Goal: Information Seeking & Learning: Learn about a topic

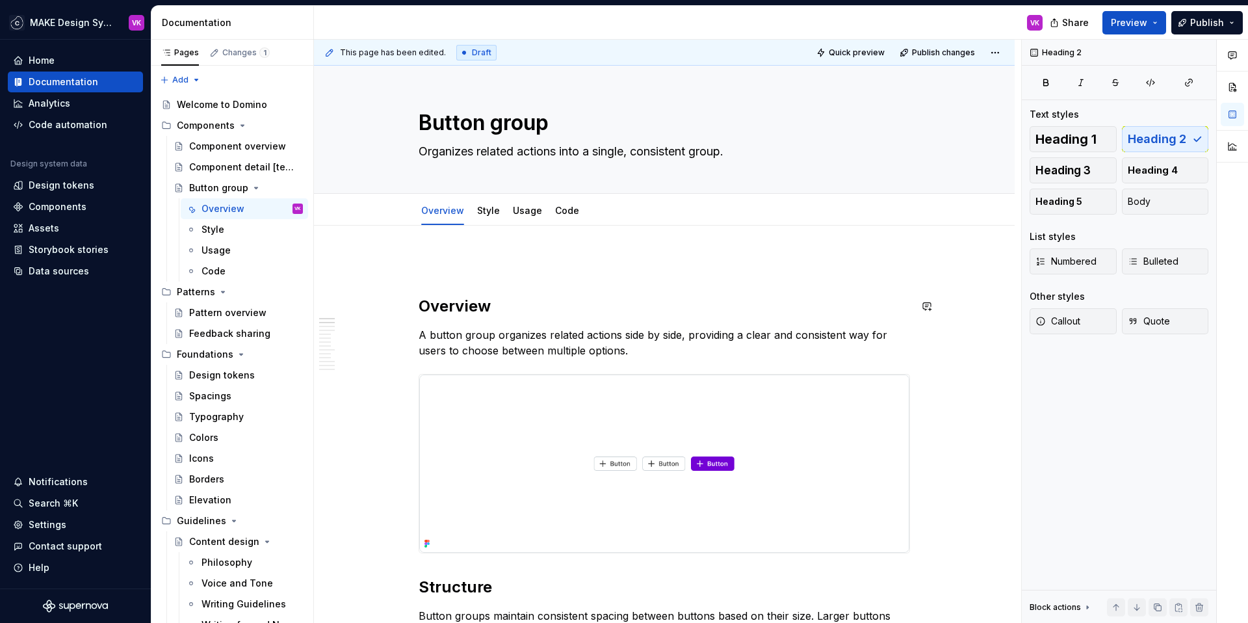
click at [447, 265] on p at bounding box center [665, 265] width 492 height 16
click at [421, 303] on h2 "Overview" at bounding box center [665, 306] width 492 height 21
click at [421, 268] on p at bounding box center [665, 265] width 492 height 16
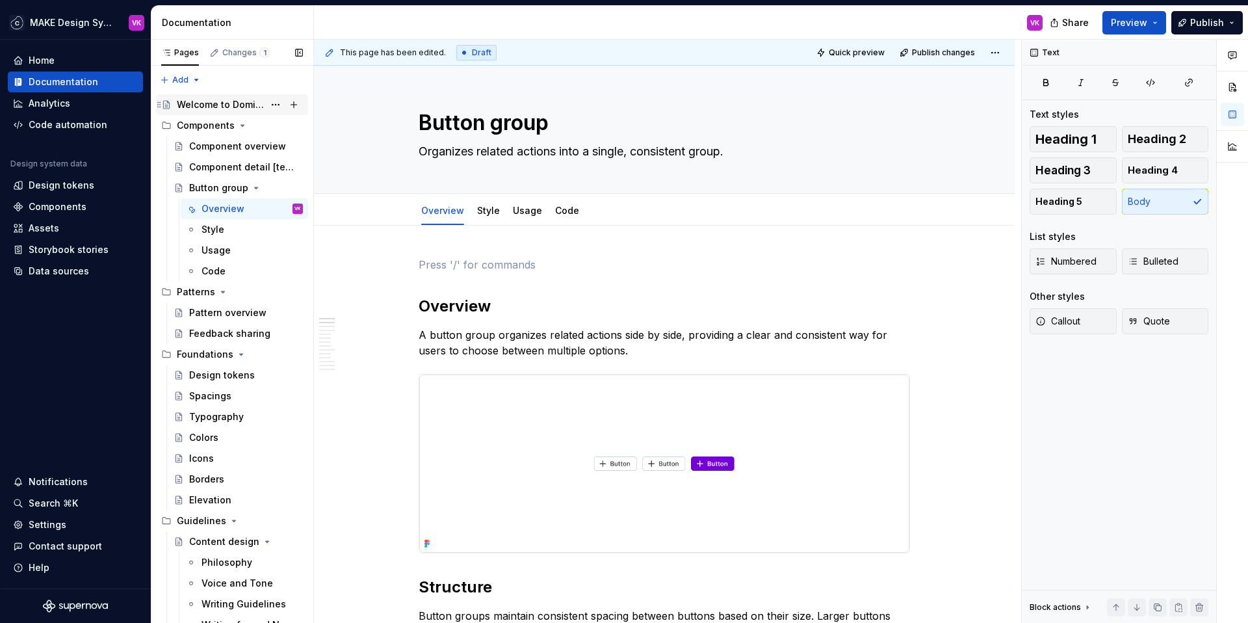
click at [215, 103] on div "Welcome to Domino" at bounding box center [220, 104] width 87 height 13
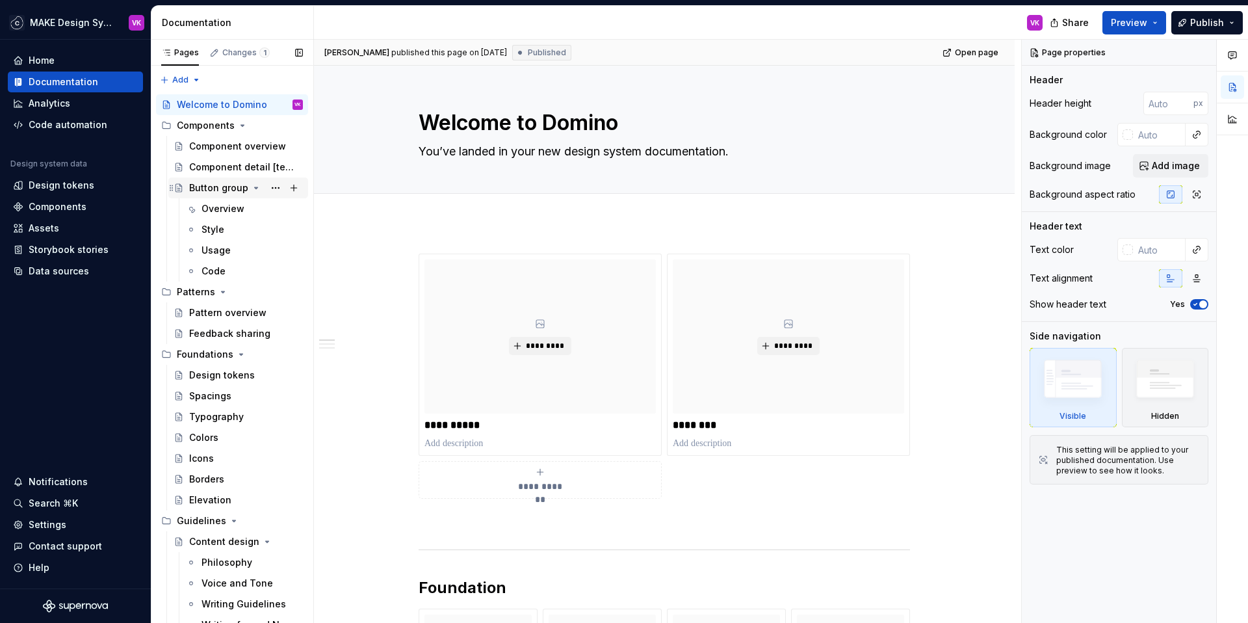
click at [214, 191] on div "Button group" at bounding box center [218, 187] width 59 height 13
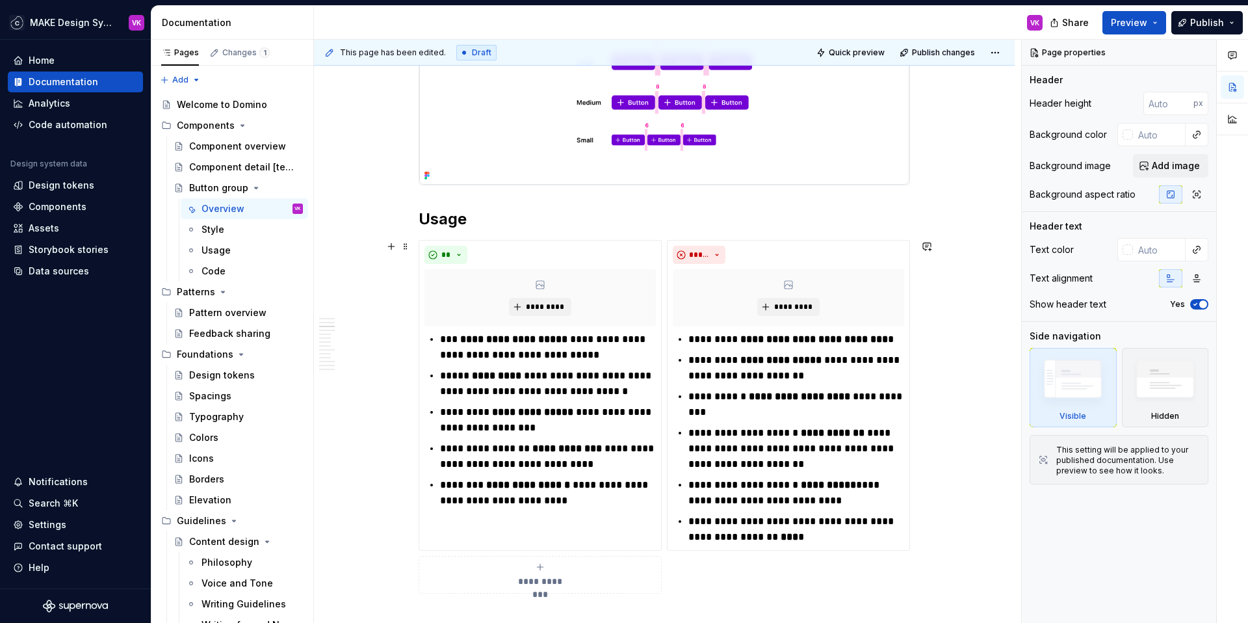
scroll to position [721, 0]
click at [226, 105] on div "Welcome to Domino" at bounding box center [220, 104] width 87 height 13
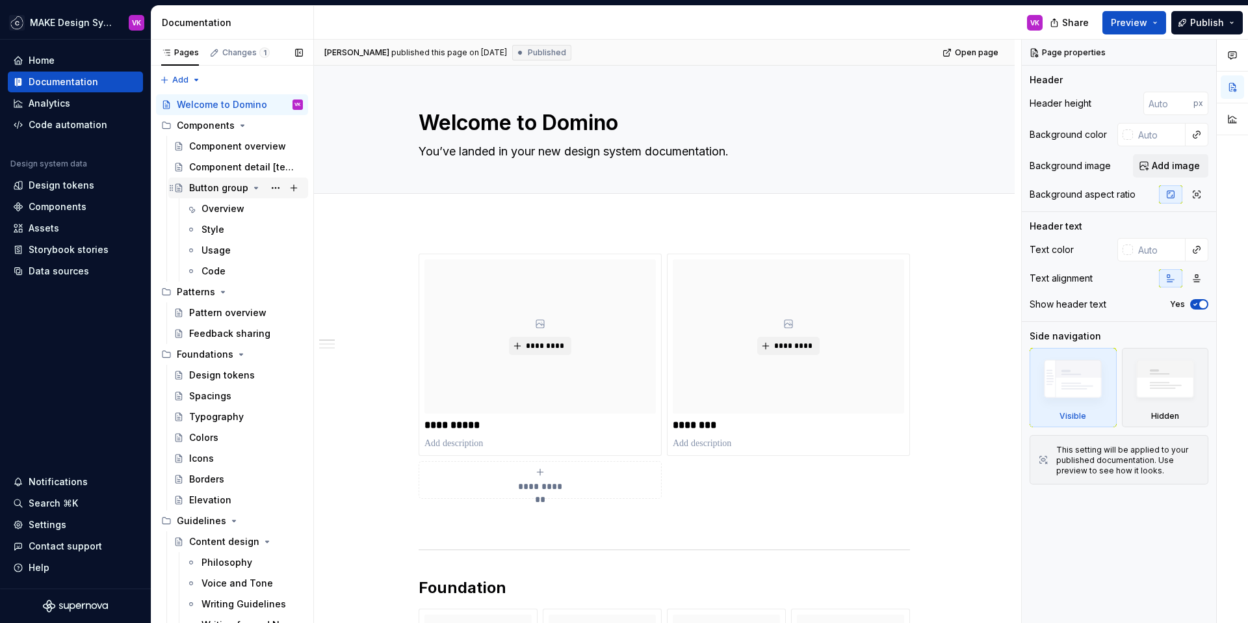
click at [209, 184] on div "Button group" at bounding box center [218, 187] width 59 height 13
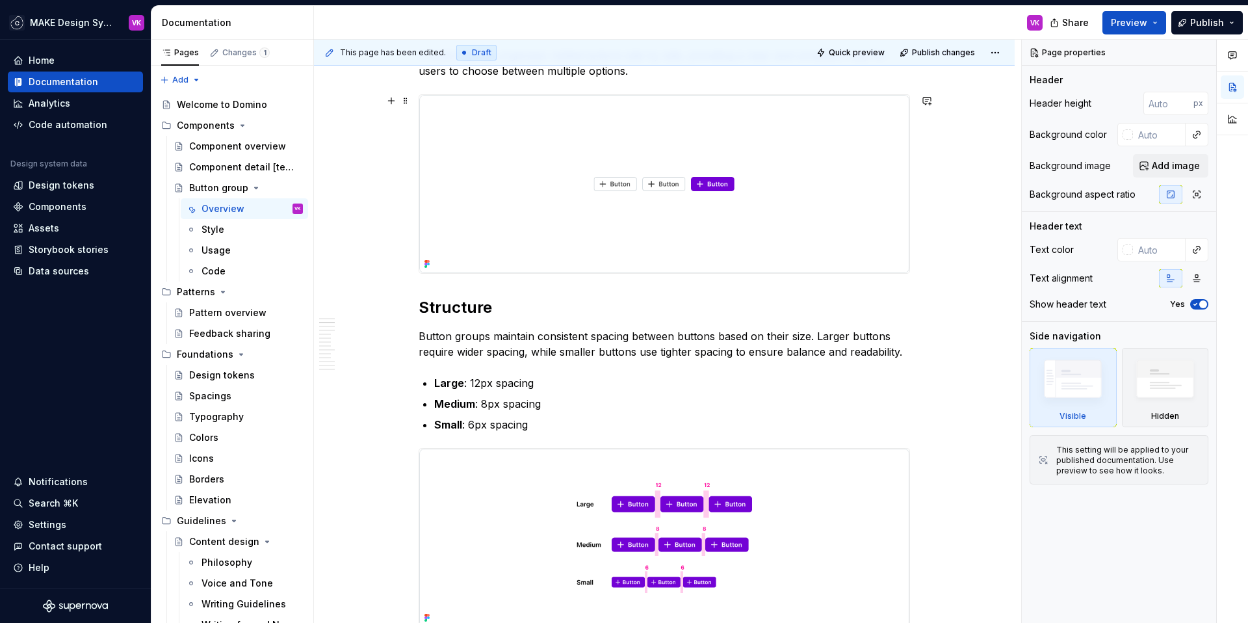
scroll to position [309, 0]
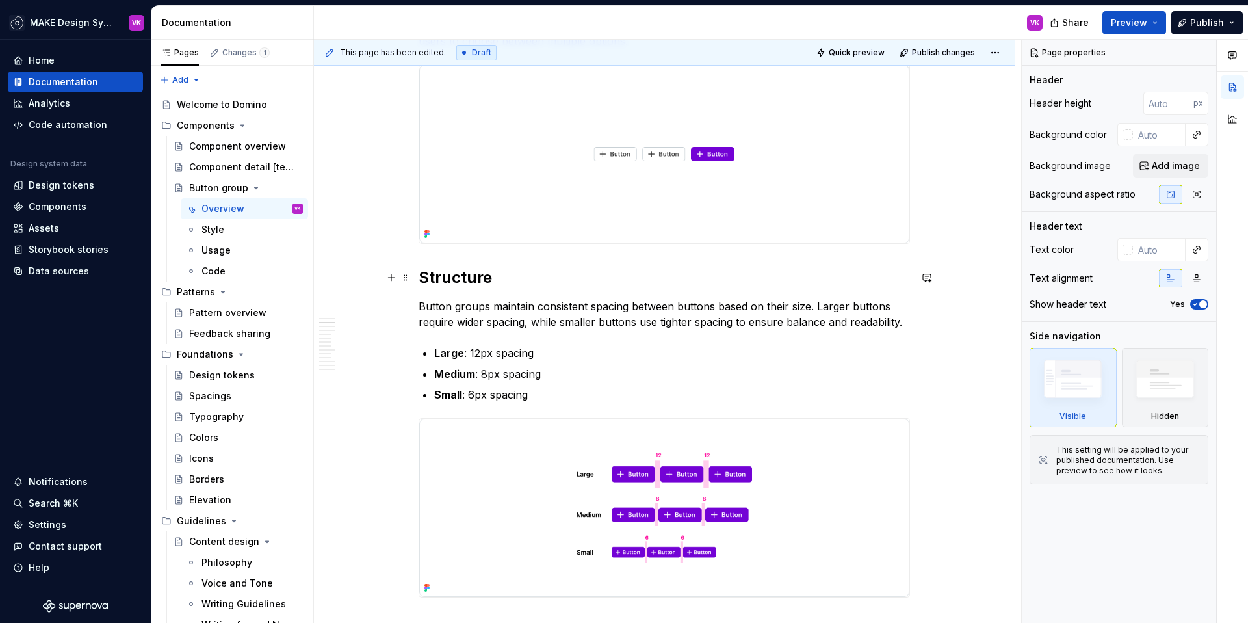
type textarea "*"
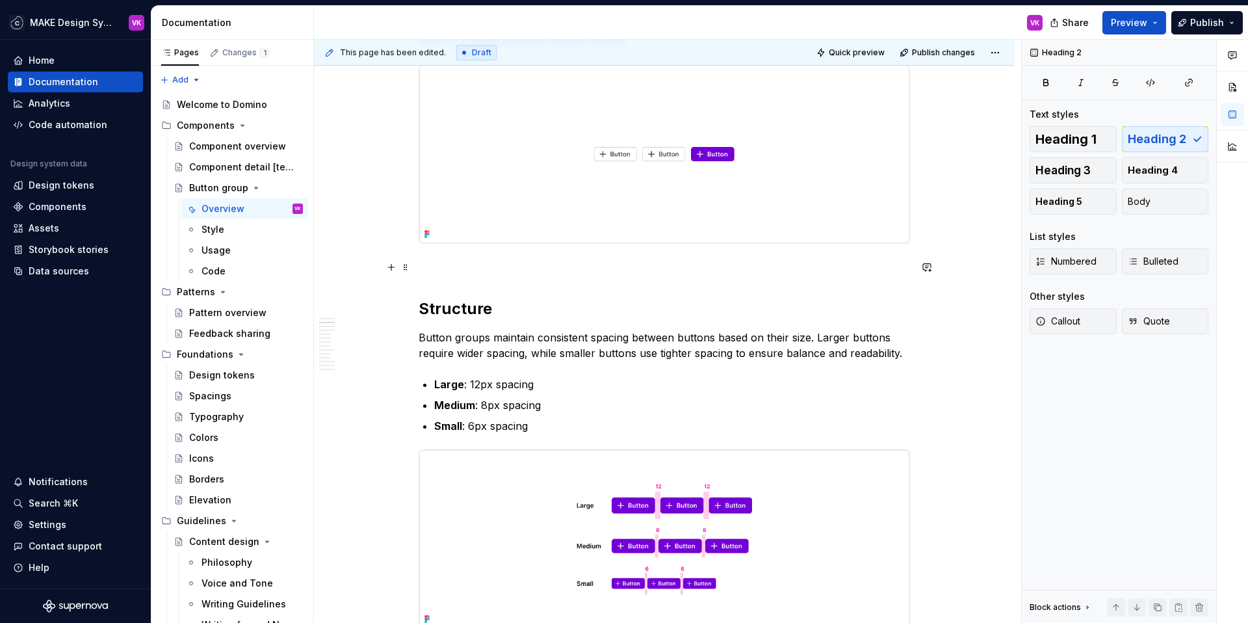
click at [426, 259] on p at bounding box center [665, 267] width 492 height 16
click at [391, 268] on button "button" at bounding box center [391, 267] width 18 height 18
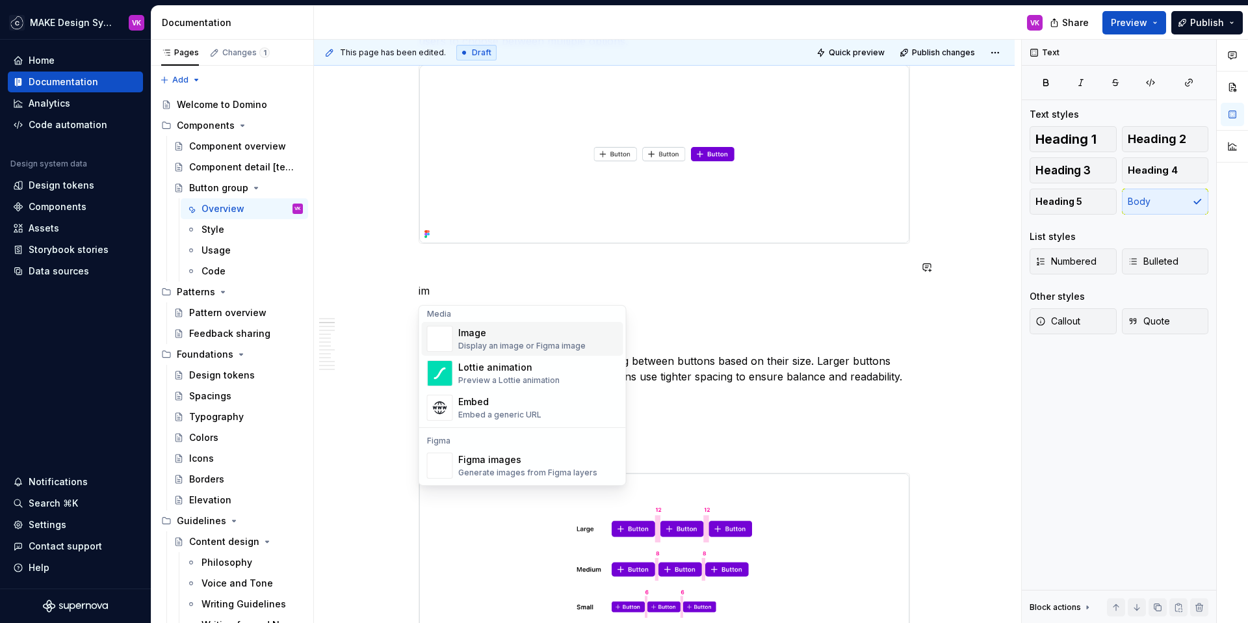
scroll to position [5, 0]
click at [479, 339] on div "Image" at bounding box center [521, 332] width 127 height 13
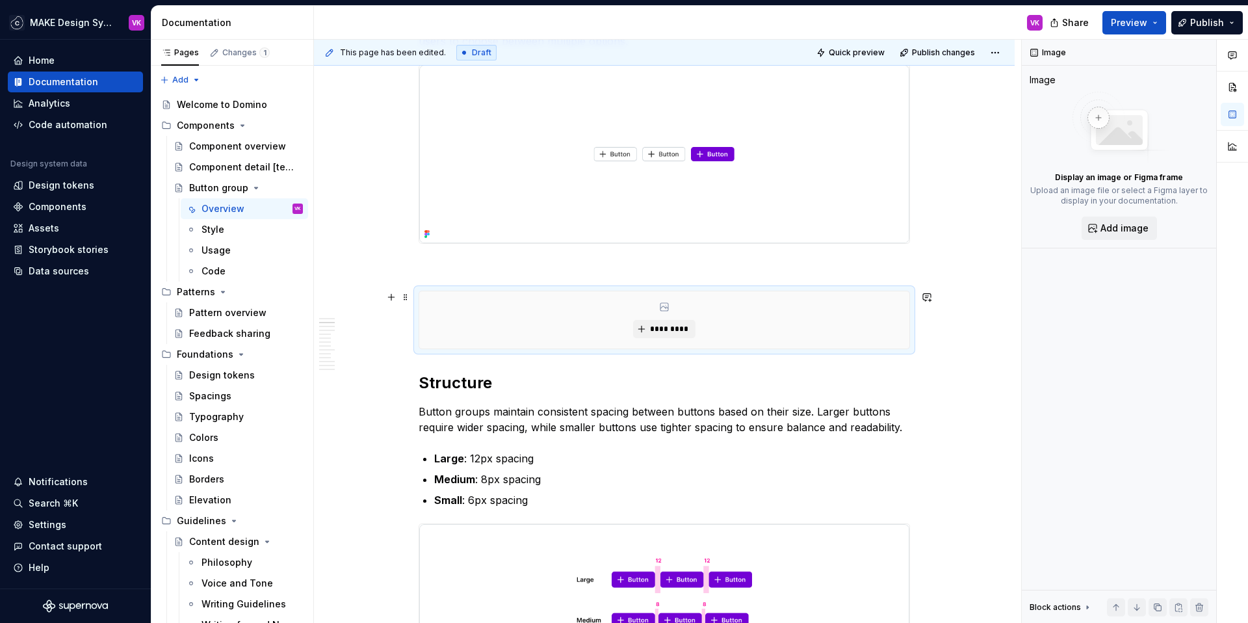
type textarea "*"
click at [659, 324] on span "*********" at bounding box center [670, 329] width 40 height 10
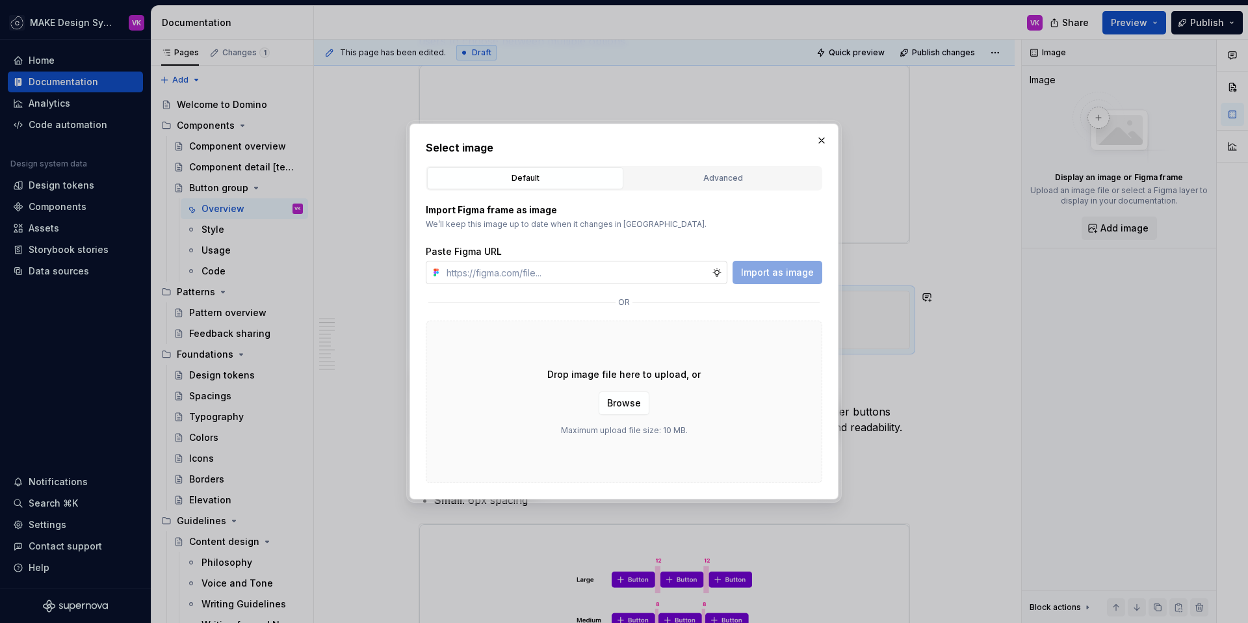
type input "[URL][DOMAIN_NAME]"
click at [775, 267] on span "Import as image" at bounding box center [777, 272] width 73 height 13
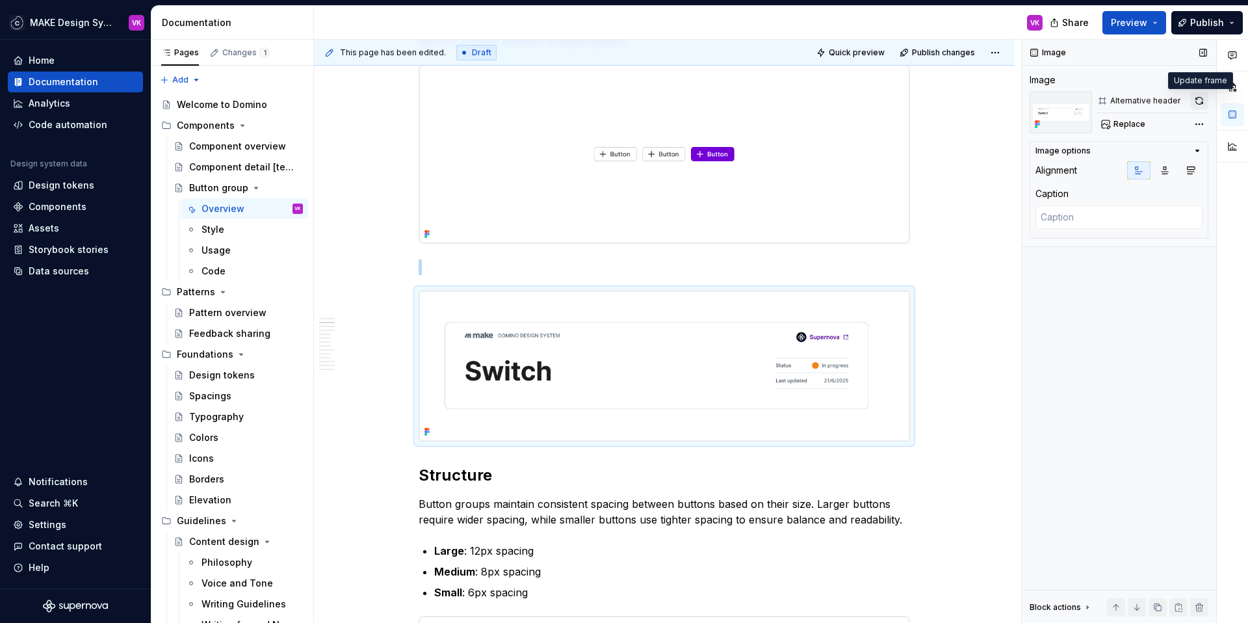
click at [1194, 104] on button "button" at bounding box center [1199, 101] width 18 height 18
click at [438, 268] on p at bounding box center [665, 267] width 492 height 16
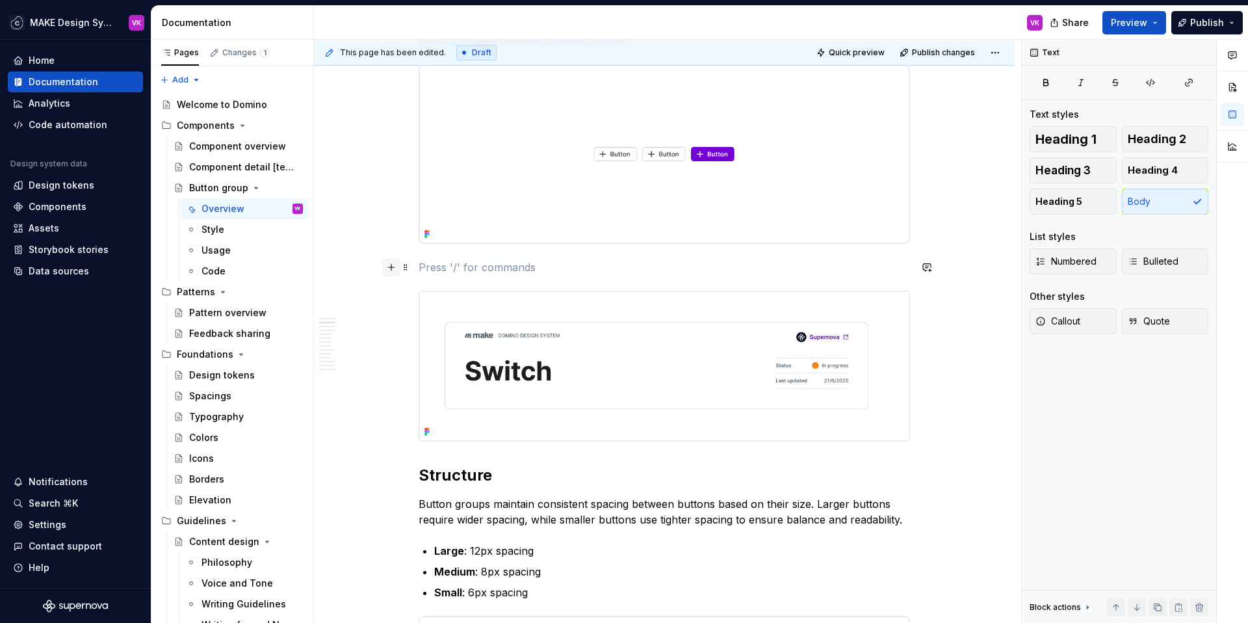
click at [391, 267] on button "button" at bounding box center [391, 267] width 18 height 18
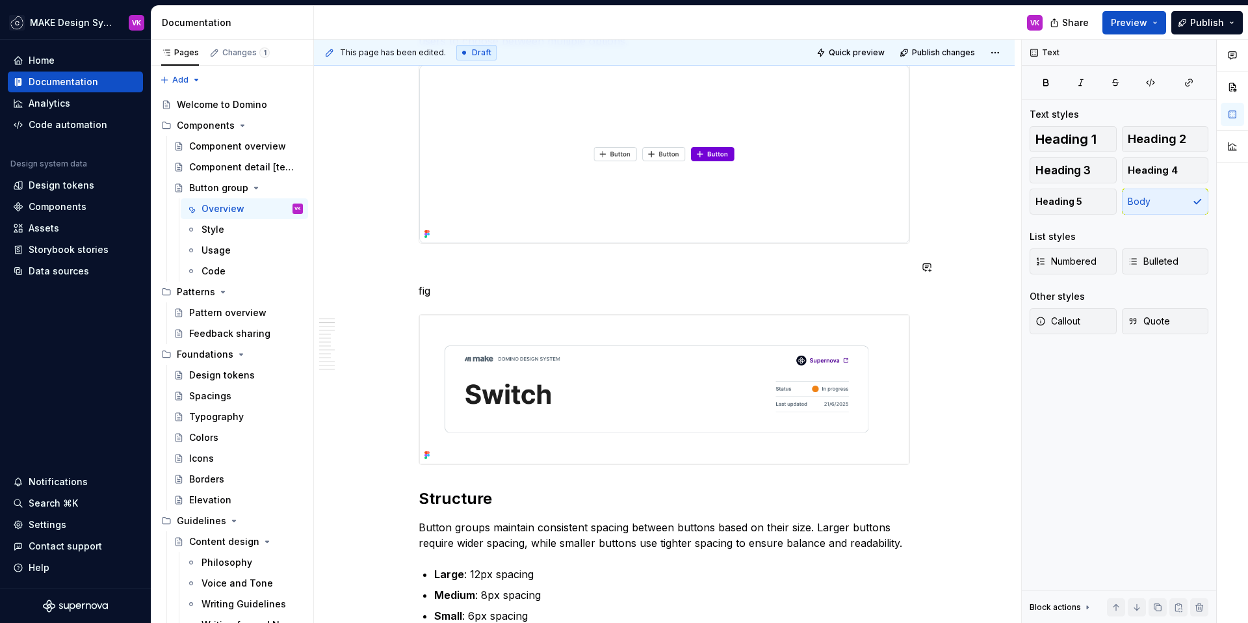
click at [466, 291] on p "fig" at bounding box center [665, 291] width 492 height 16
click at [76, 20] on html "MAKE Design System VK Home Documentation Analytics Code automation Design syste…" at bounding box center [624, 311] width 1248 height 623
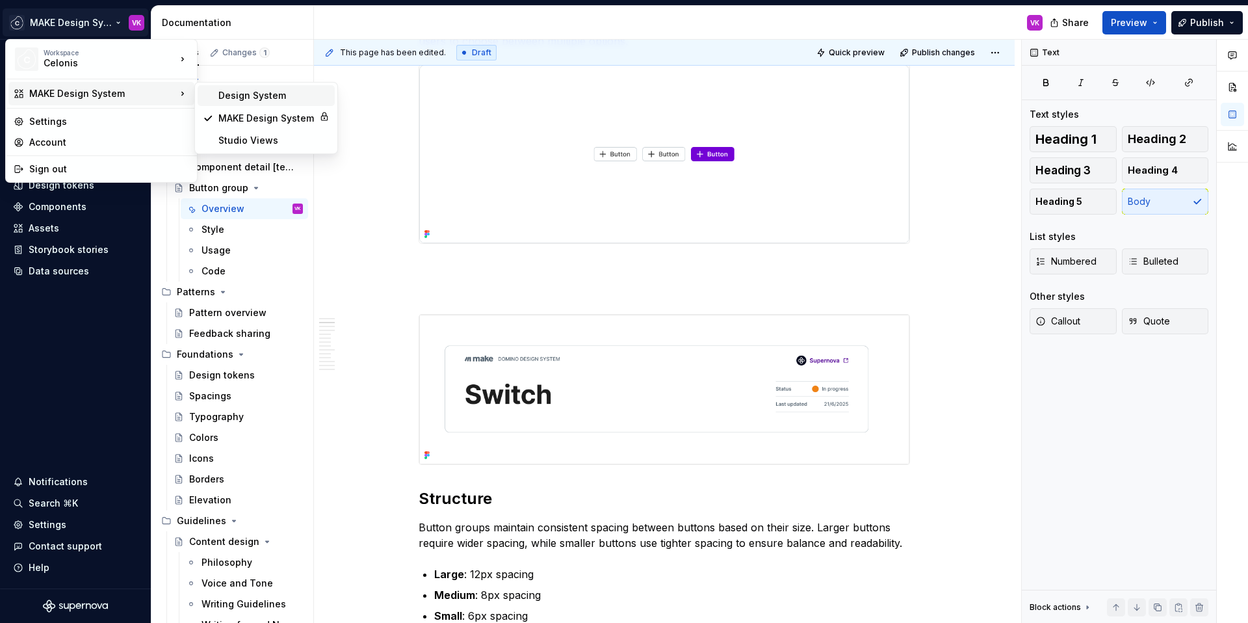
click at [243, 95] on div "Design System" at bounding box center [273, 95] width 111 height 13
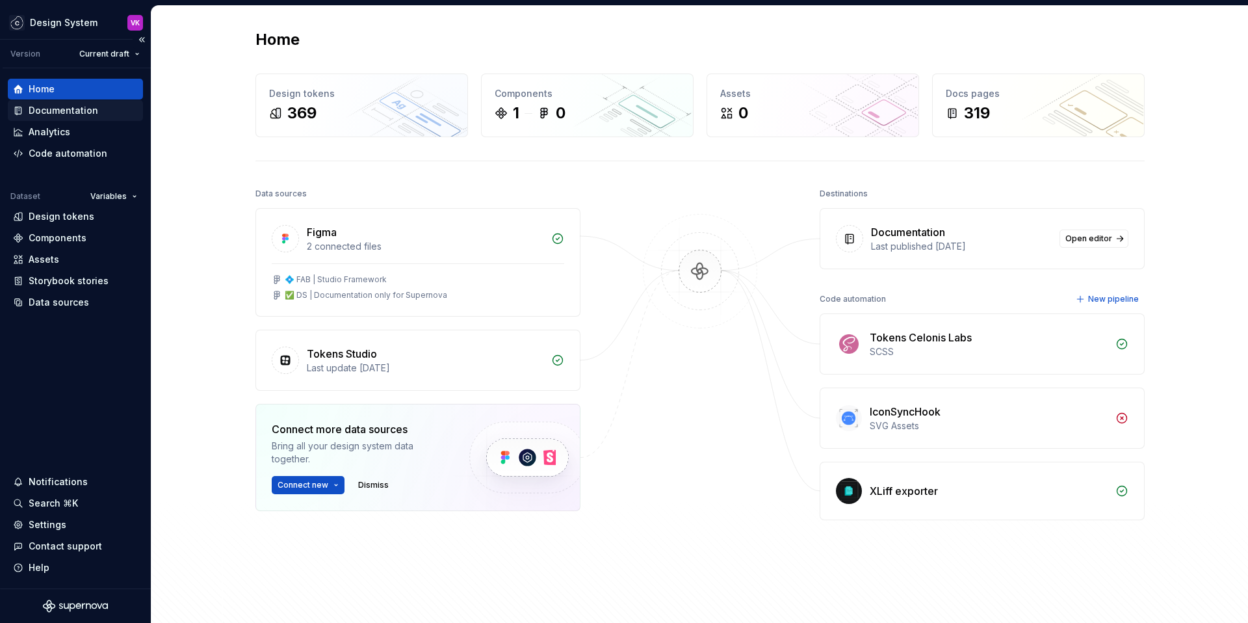
click at [79, 111] on div "Documentation" at bounding box center [64, 110] width 70 height 13
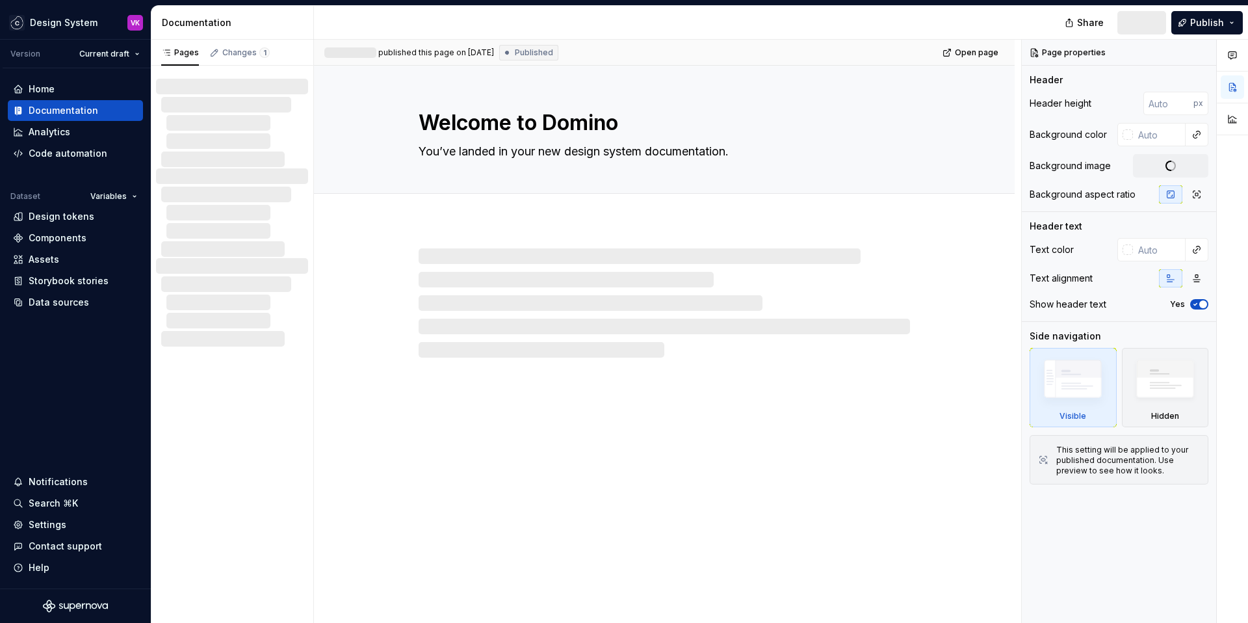
type textarea "*"
type textarea "Celonis DS"
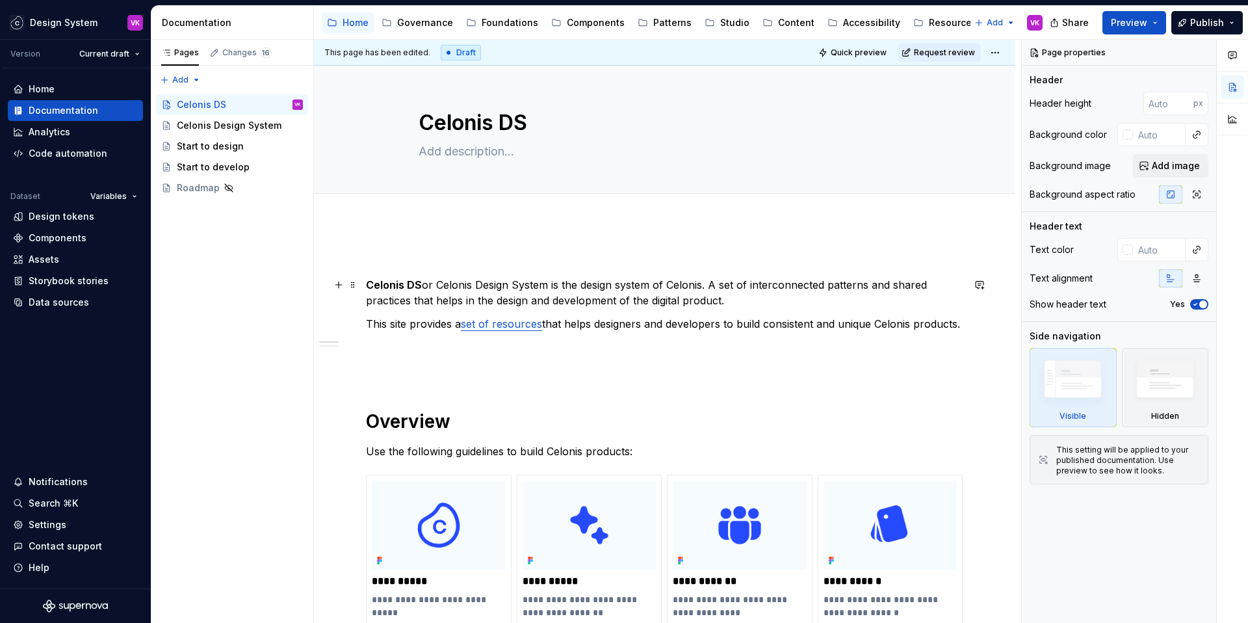
scroll to position [26, 0]
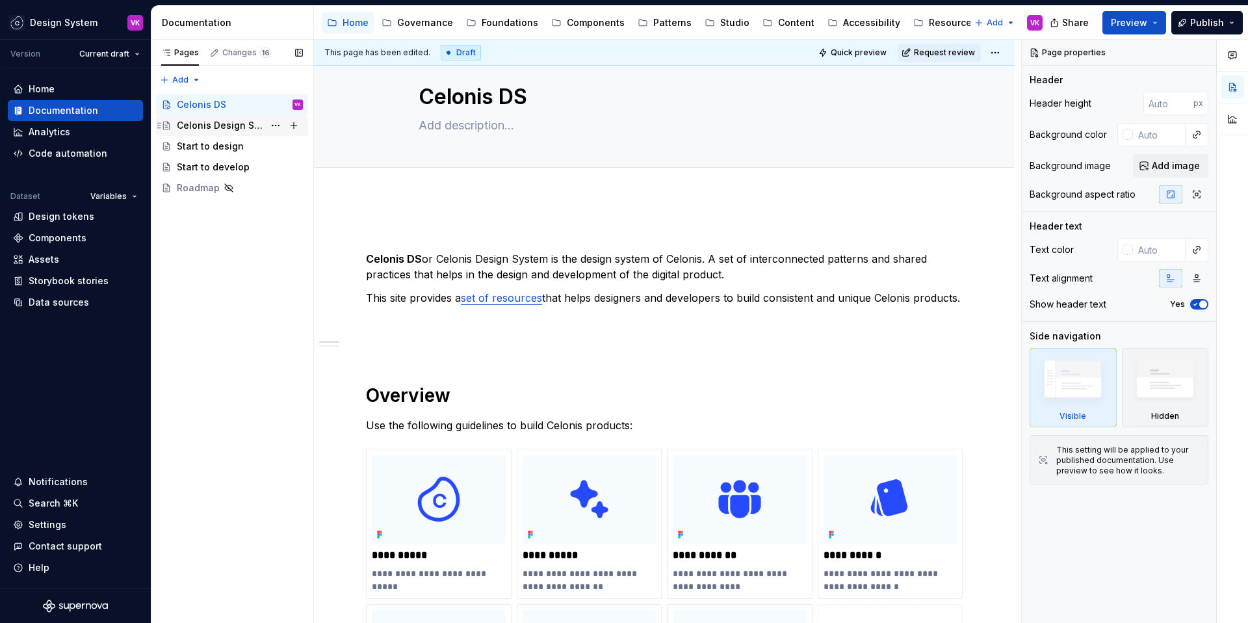
click at [243, 124] on div "Celonis Design System" at bounding box center [220, 125] width 87 height 13
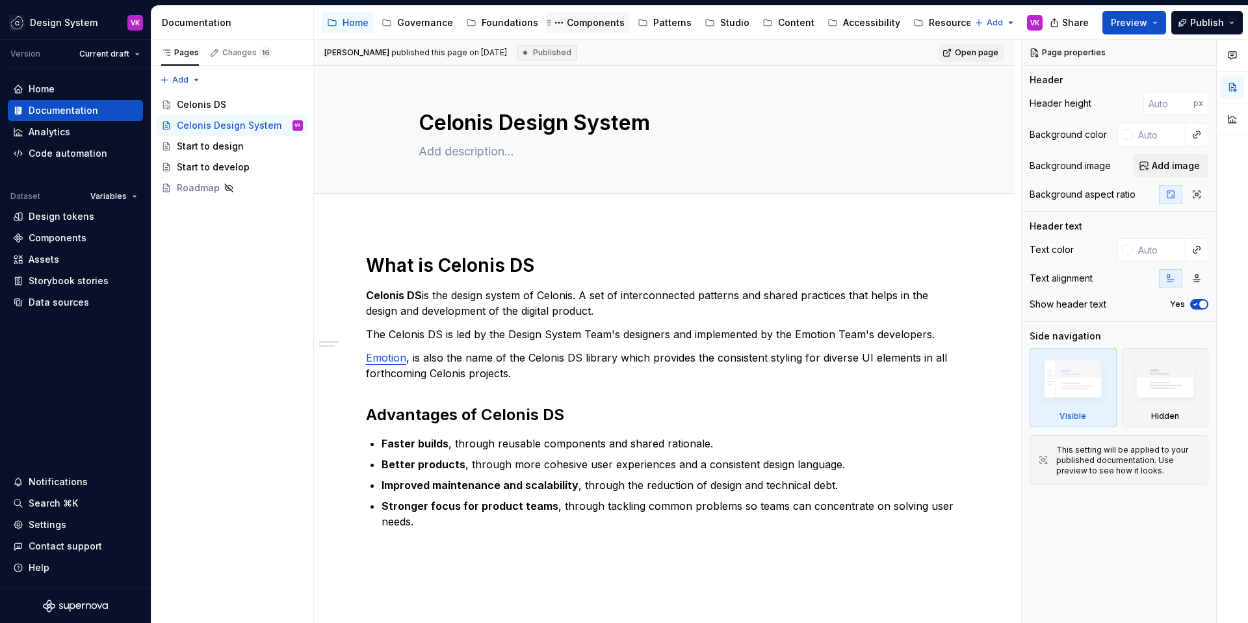
click at [579, 16] on div "Components" at bounding box center [596, 22] width 58 height 13
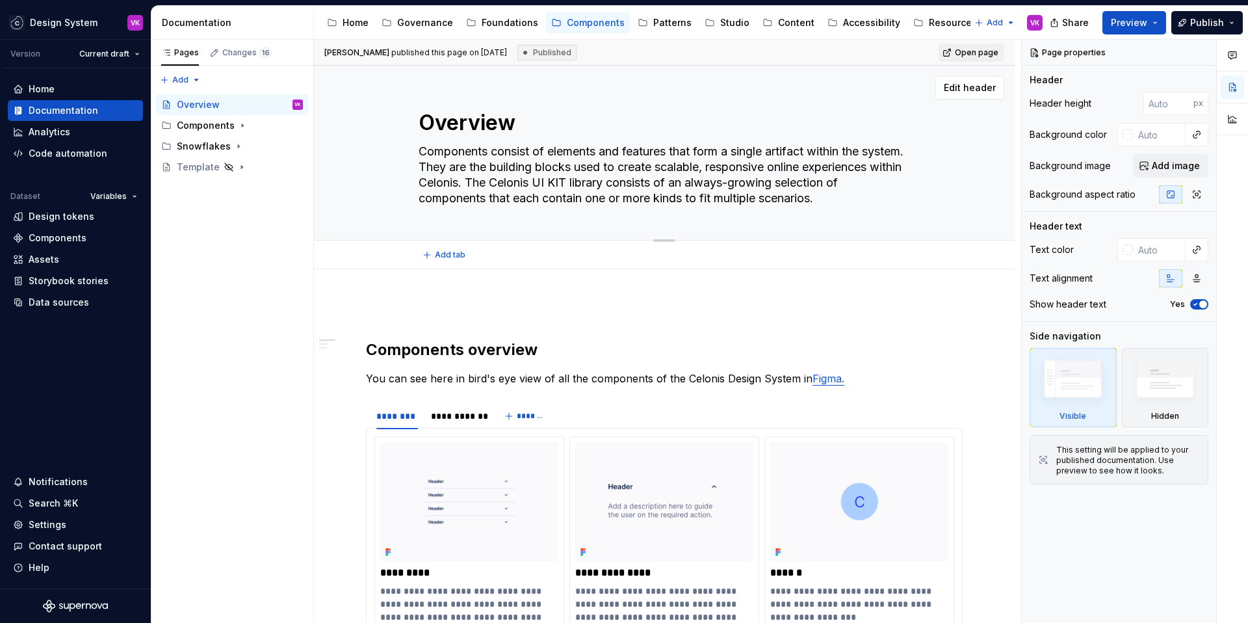
scroll to position [4, 0]
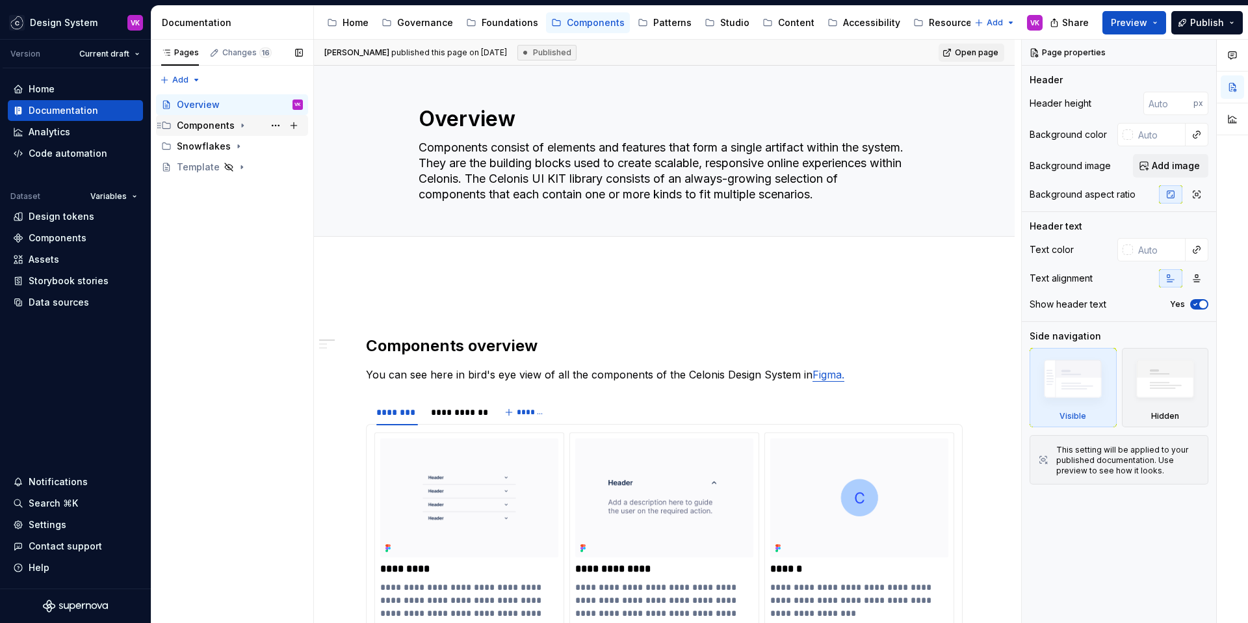
click at [239, 127] on icon "Page tree" at bounding box center [242, 125] width 10 height 10
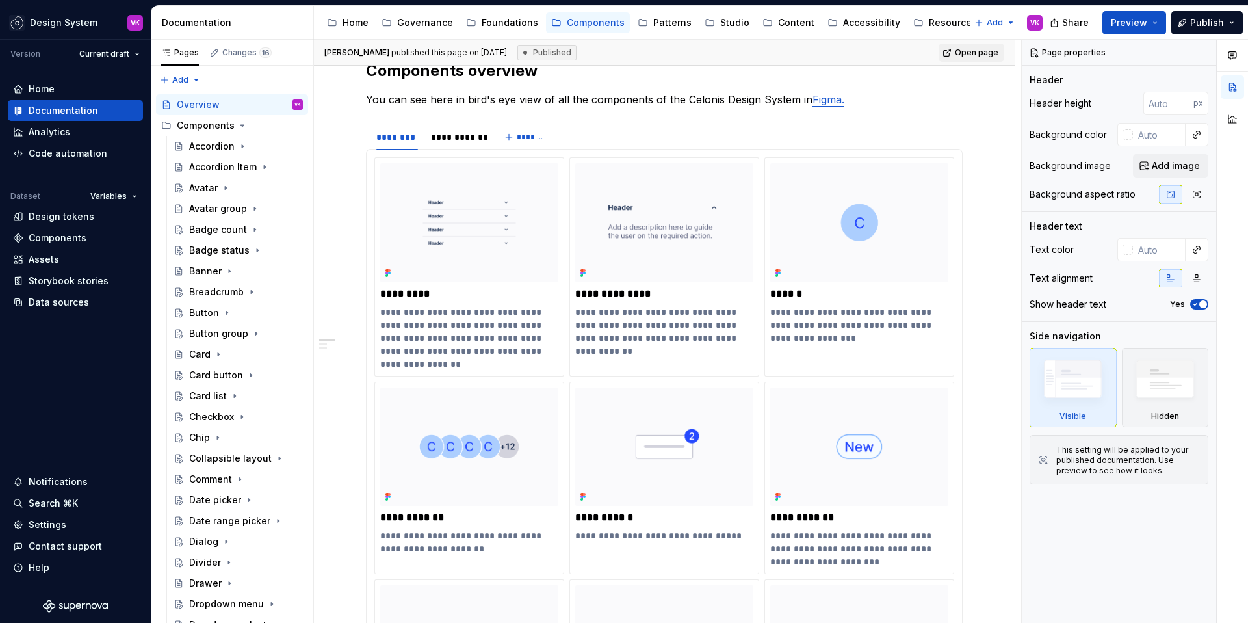
scroll to position [0, 0]
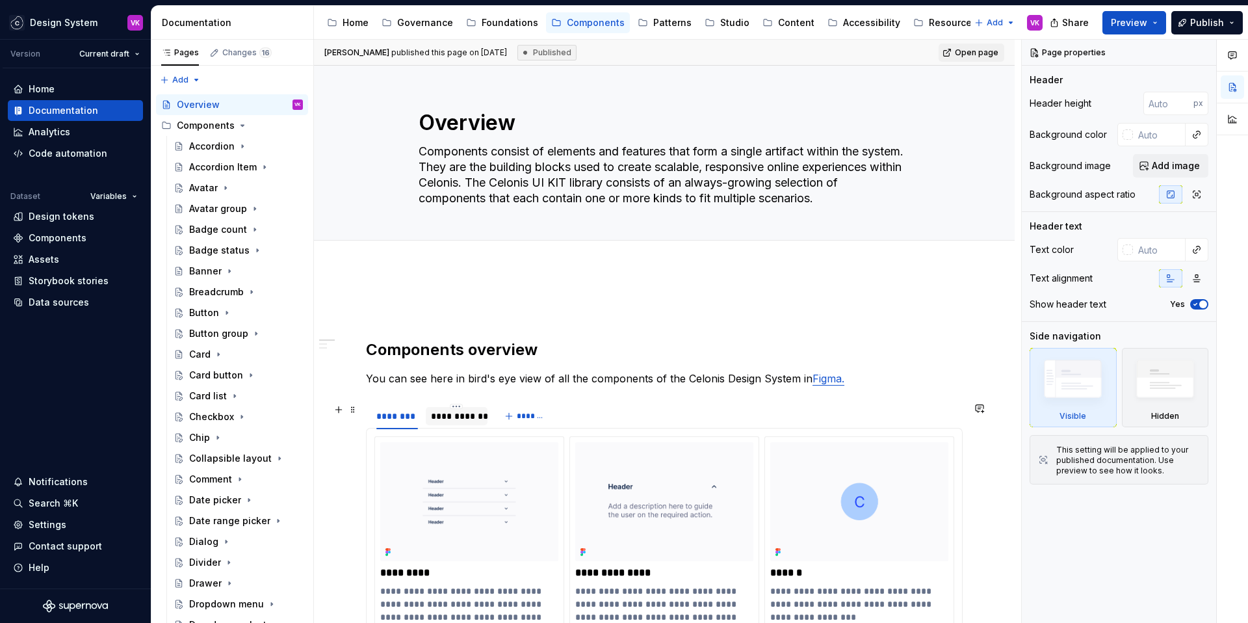
click at [469, 415] on div "**********" at bounding box center [456, 416] width 51 height 13
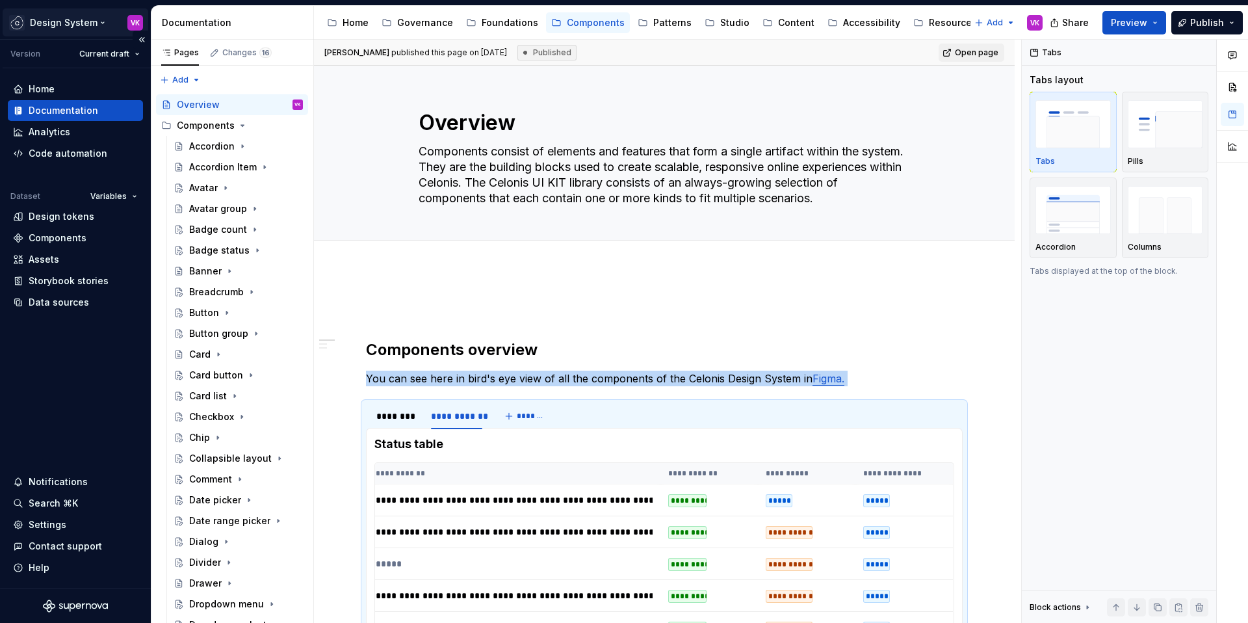
click at [45, 20] on html "Design System VK Version Current draft Home Documentation Analytics Code automa…" at bounding box center [624, 311] width 1248 height 623
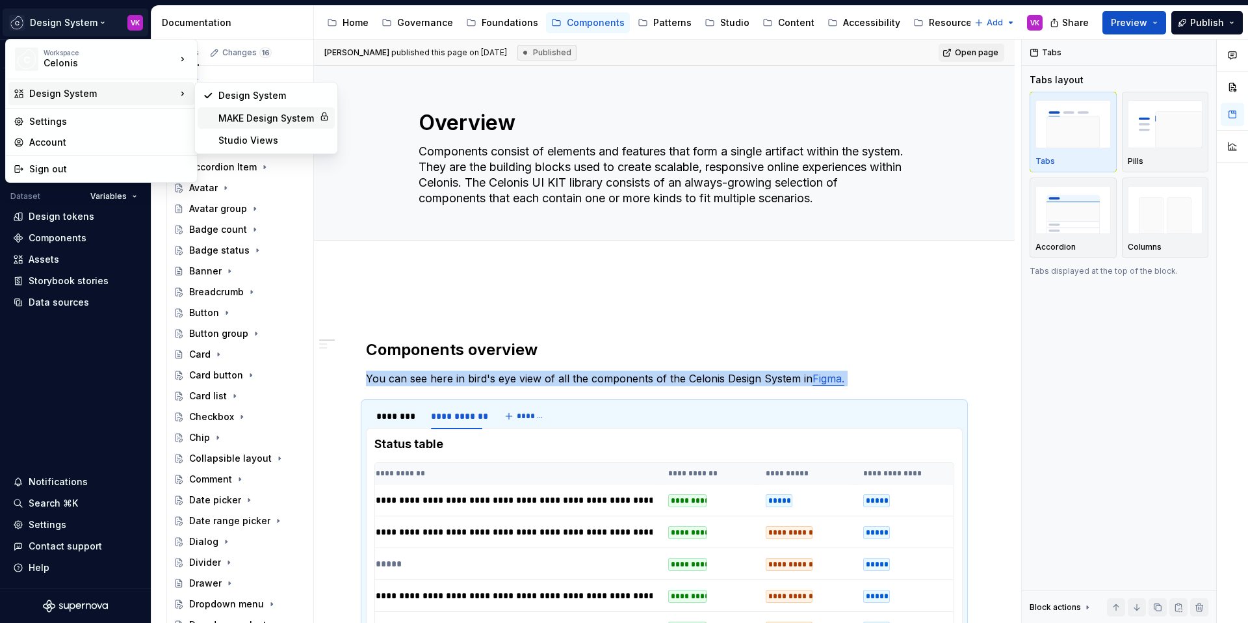
click at [243, 121] on div "MAKE Design System" at bounding box center [266, 118] width 96 height 13
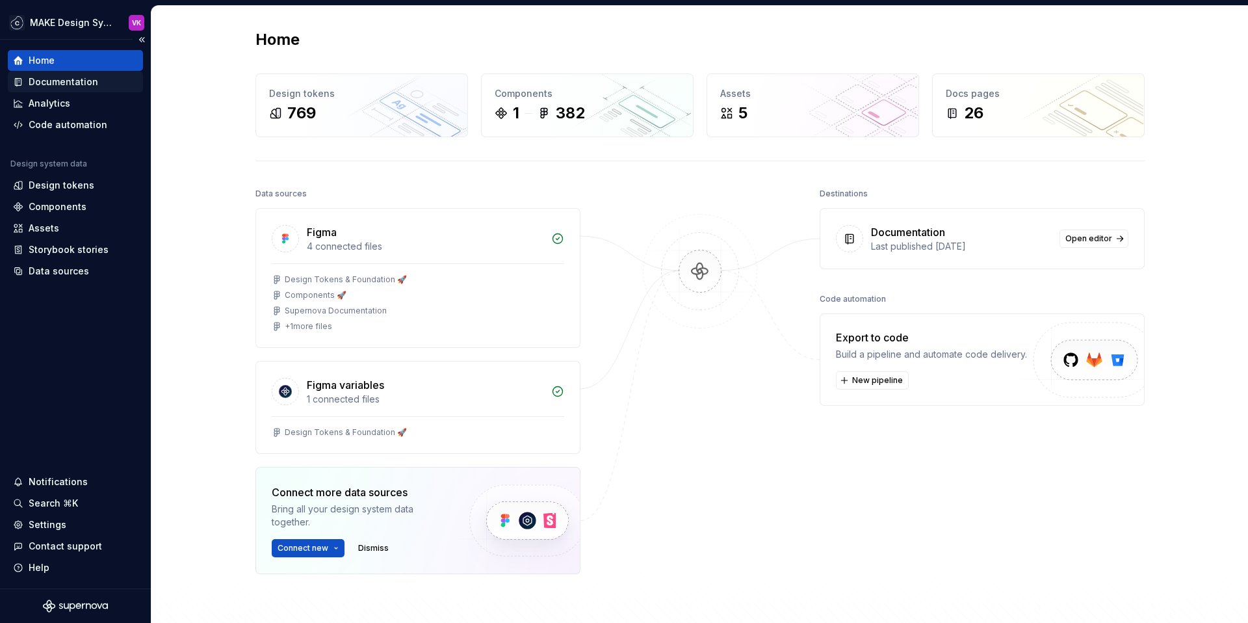
click at [40, 75] on div "Documentation" at bounding box center [64, 81] width 70 height 13
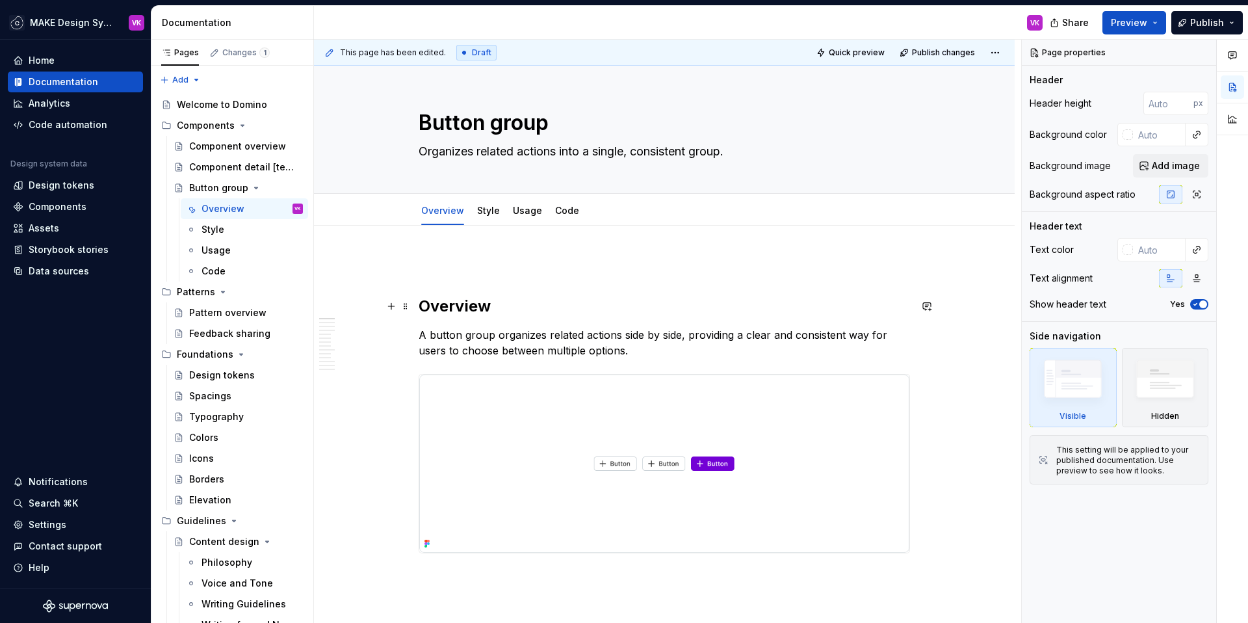
click at [523, 306] on h2 "Overview" at bounding box center [665, 306] width 492 height 21
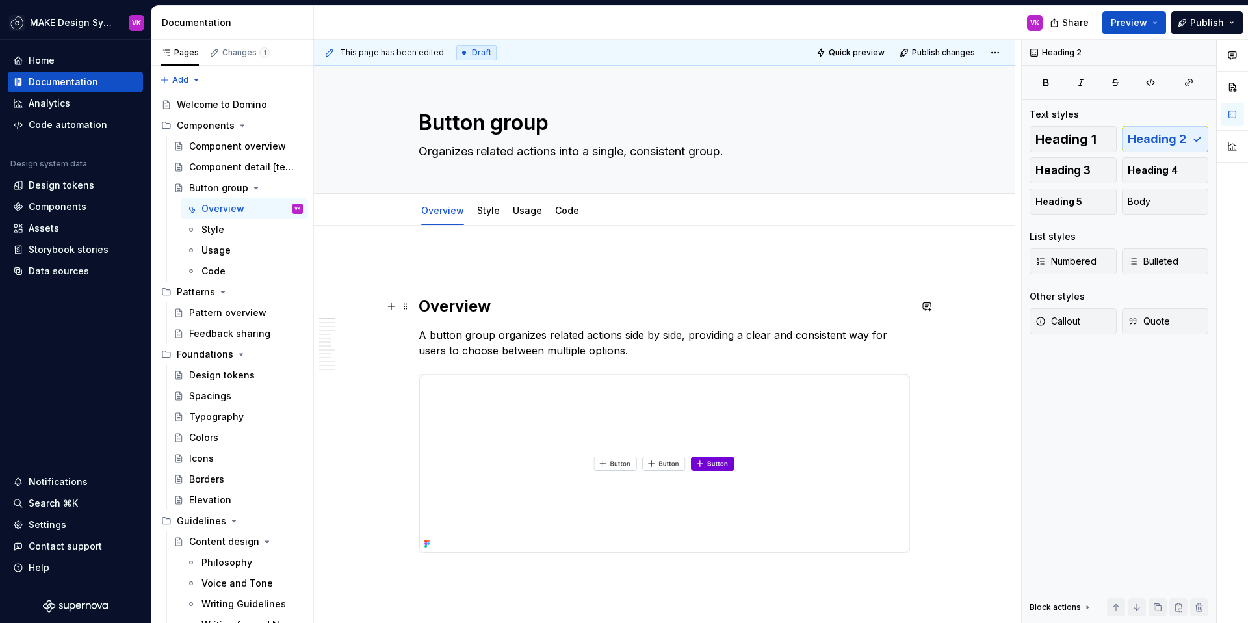
click at [515, 307] on h2 "Overview" at bounding box center [665, 306] width 492 height 21
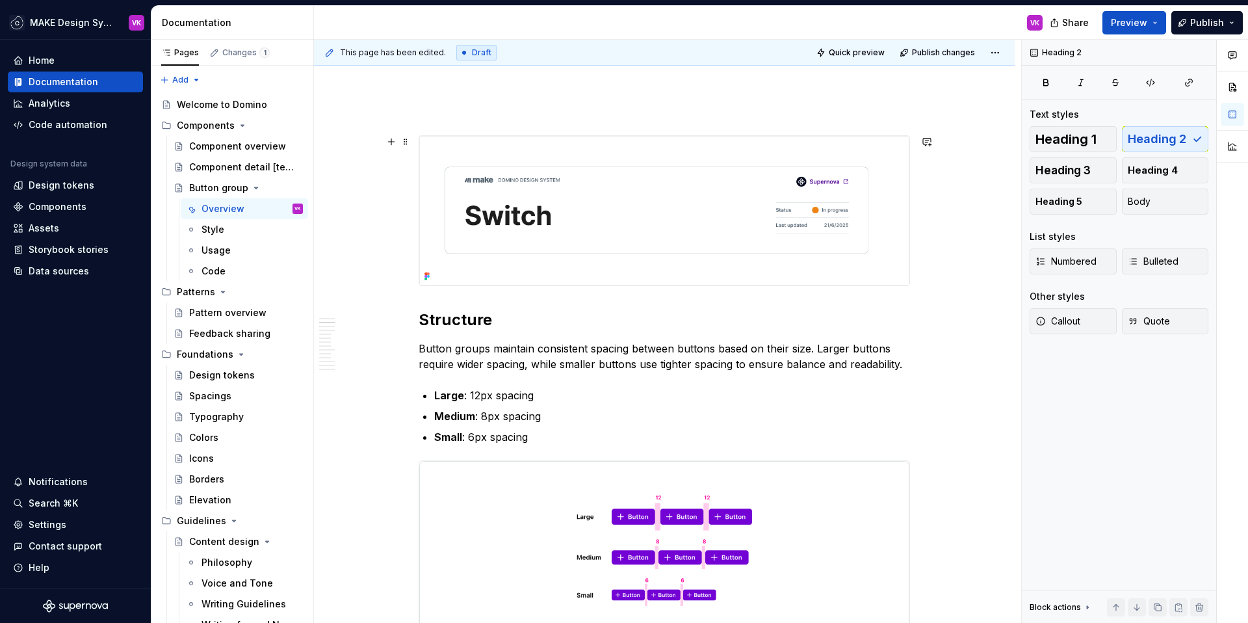
scroll to position [456, 0]
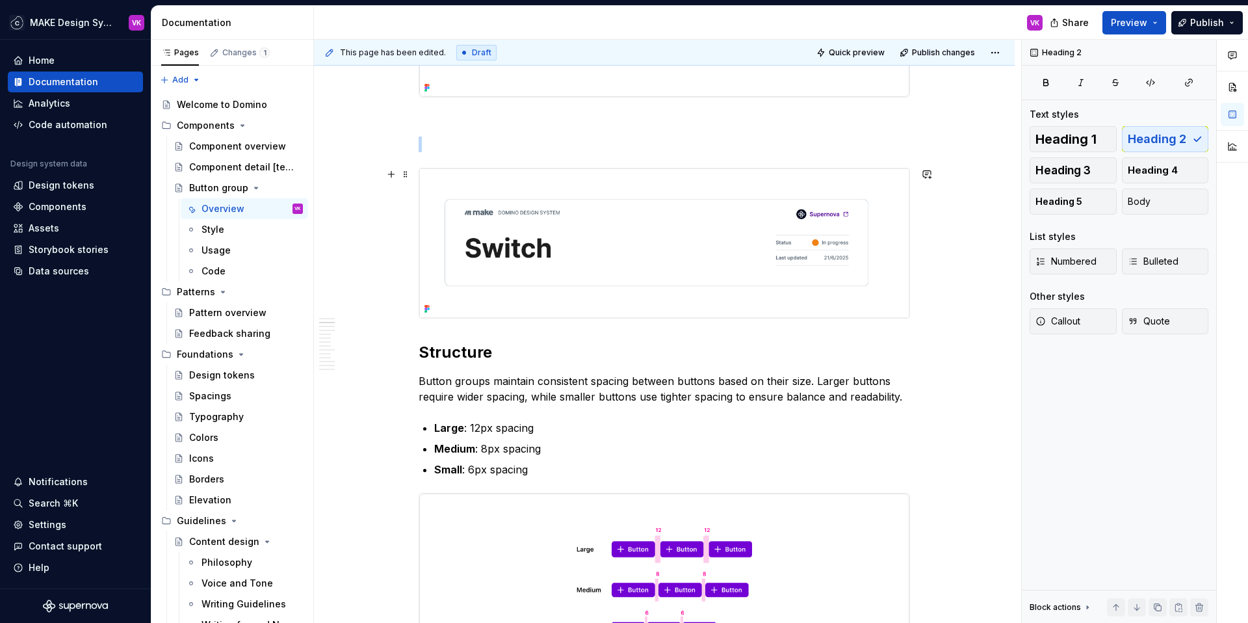
click at [537, 178] on img at bounding box center [664, 243] width 490 height 150
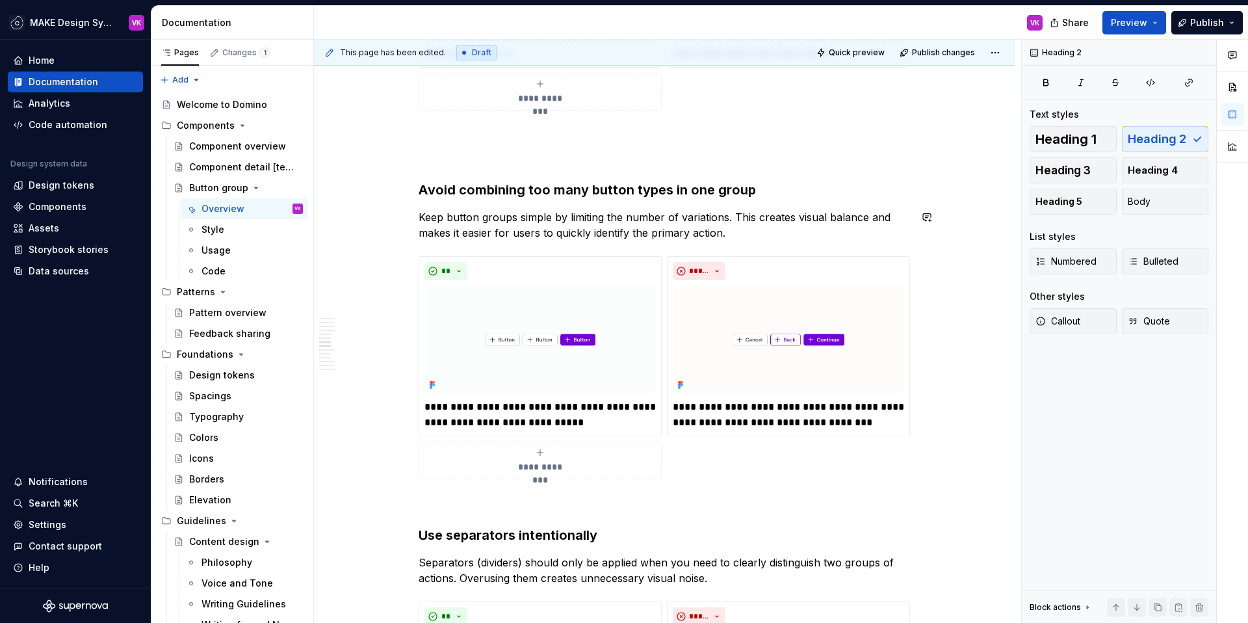
scroll to position [1973, 0]
type textarea "*"
